Goal: Find specific page/section: Find specific page/section

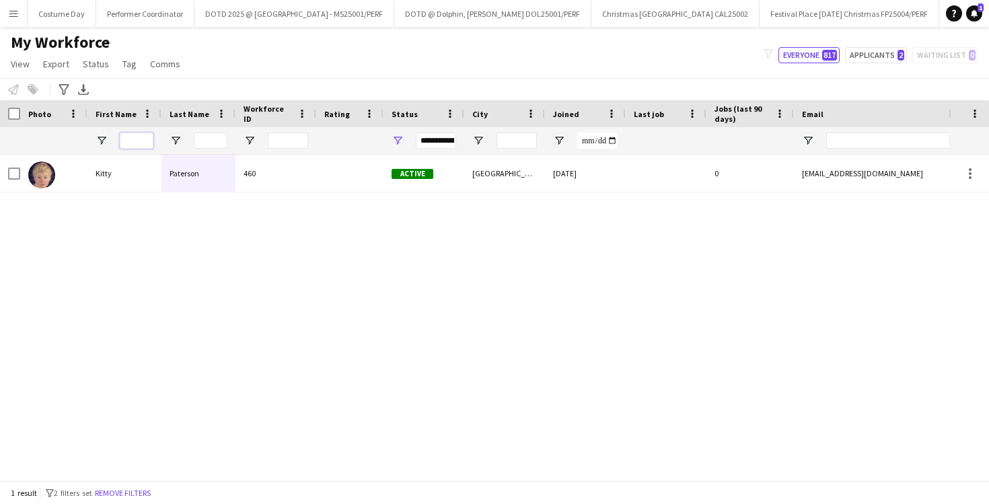
scroll to position [0, 2171]
click at [139, 139] on input "First Name Filter Input" at bounding box center [137, 140] width 34 height 16
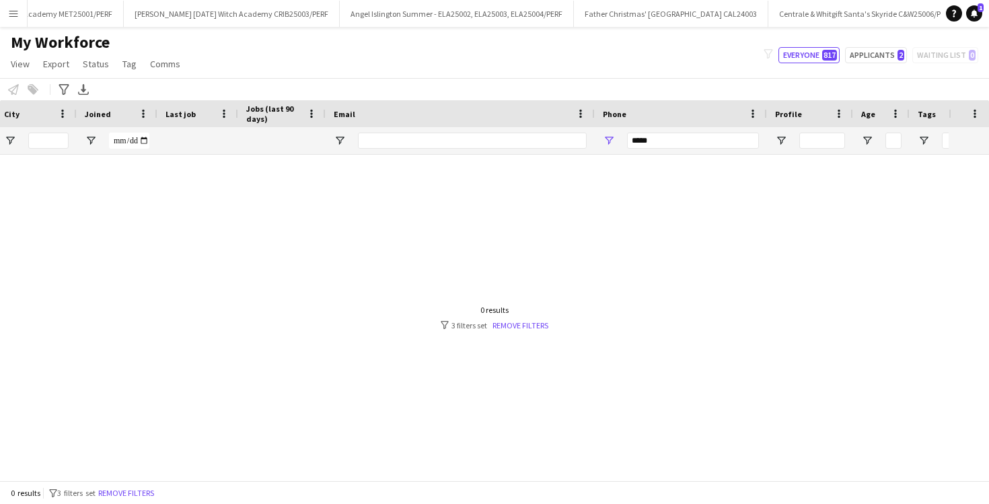
scroll to position [0, 510]
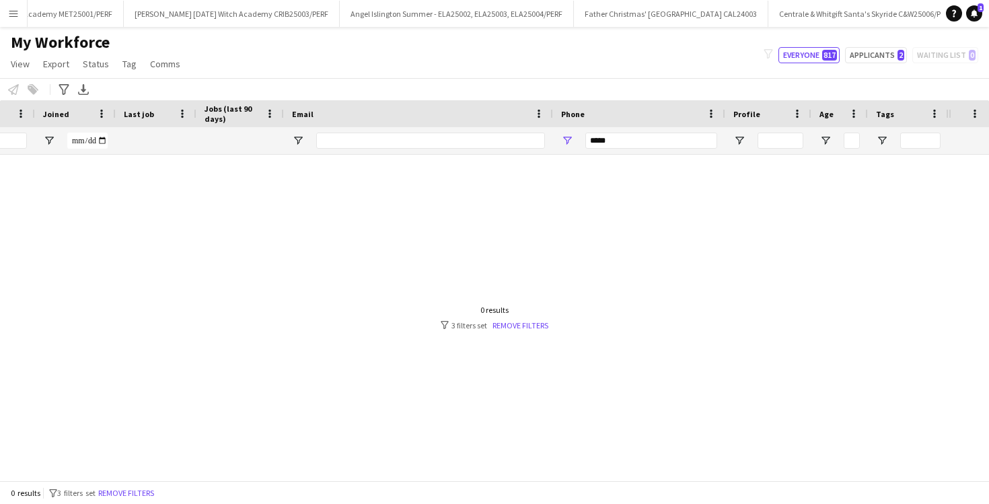
type input "*****"
click at [658, 139] on input "*****" at bounding box center [651, 140] width 132 height 16
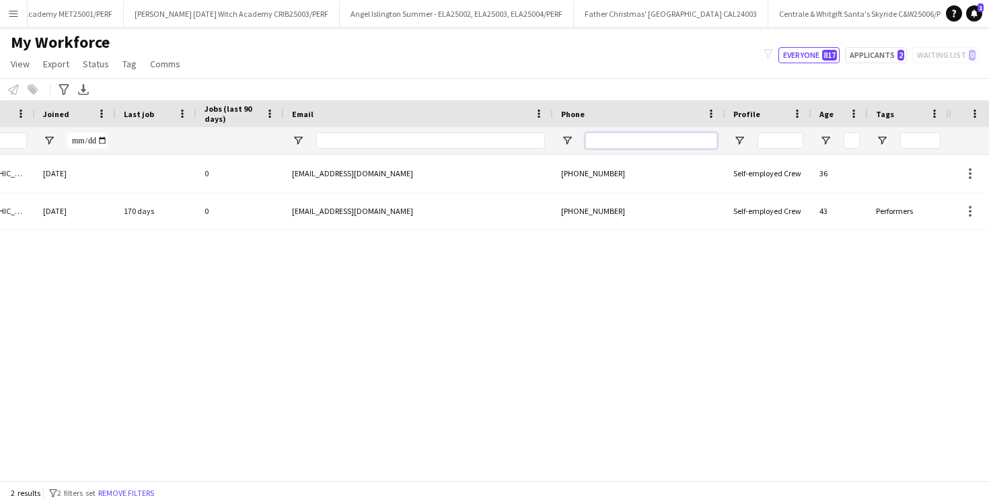
scroll to position [0, 0]
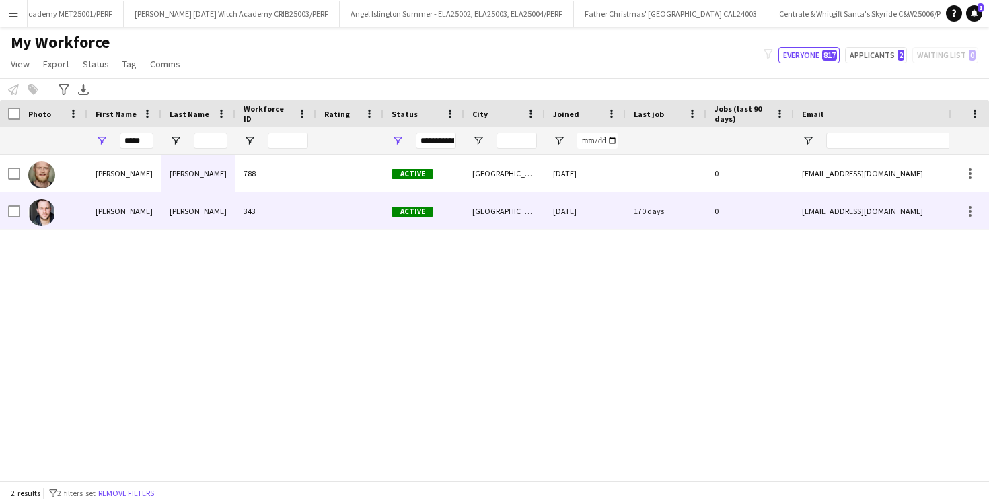
click at [230, 208] on div "[PERSON_NAME]" at bounding box center [198, 210] width 74 height 37
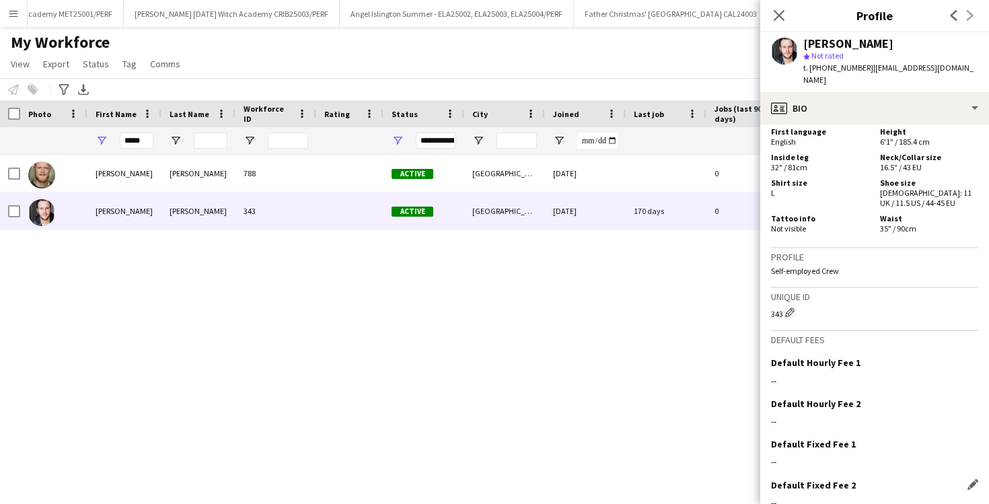
scroll to position [837, 0]
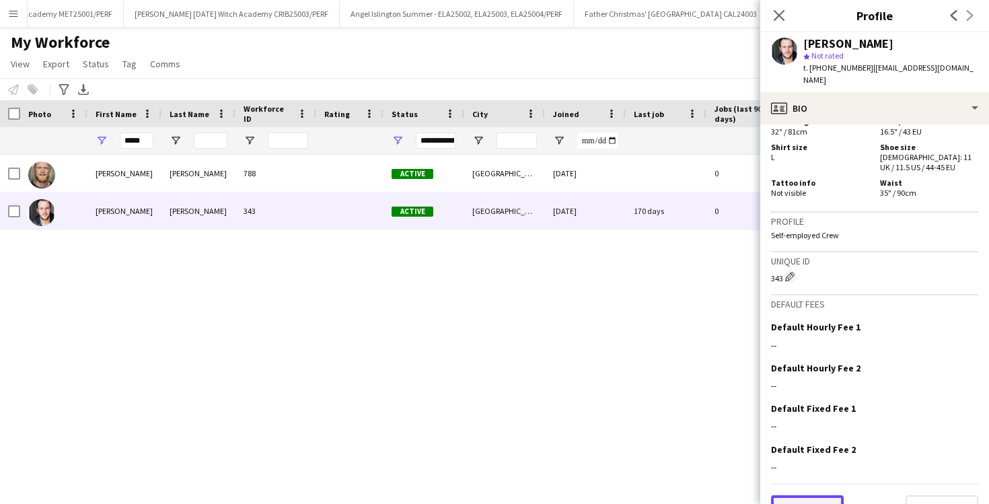
click at [833, 495] on button "Previous" at bounding box center [807, 508] width 73 height 27
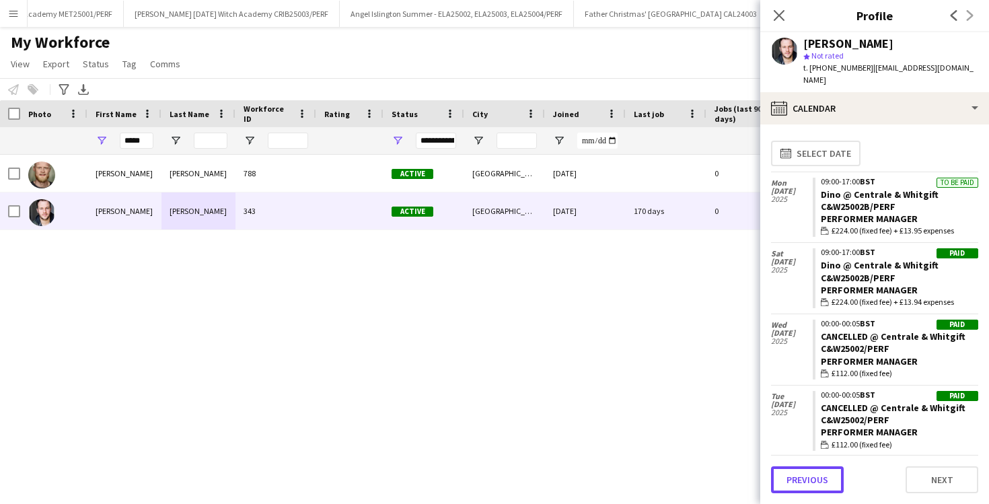
click at [833, 473] on button "Previous" at bounding box center [807, 479] width 73 height 27
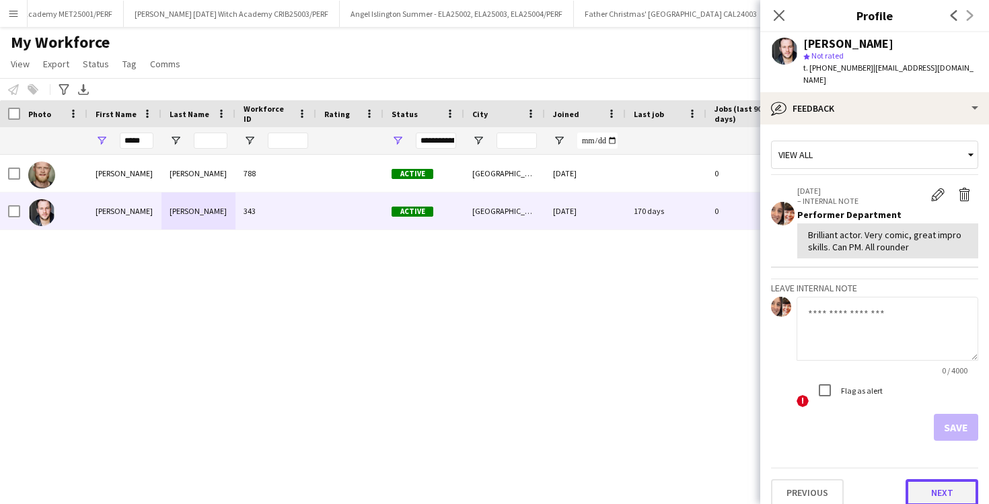
click at [937, 479] on button "Next" at bounding box center [941, 492] width 73 height 27
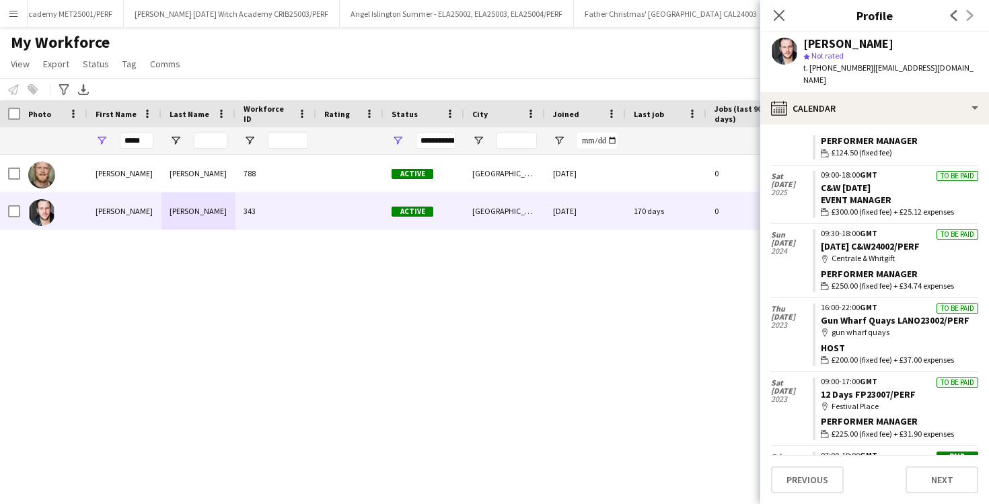
scroll to position [0, 0]
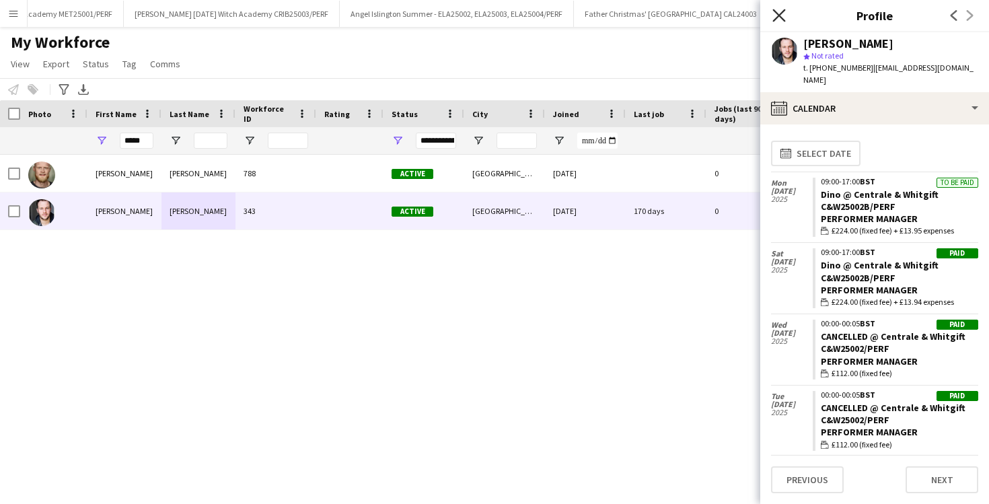
click at [777, 9] on icon "Close pop-in" at bounding box center [778, 15] width 13 height 13
